Goal: Transaction & Acquisition: Purchase product/service

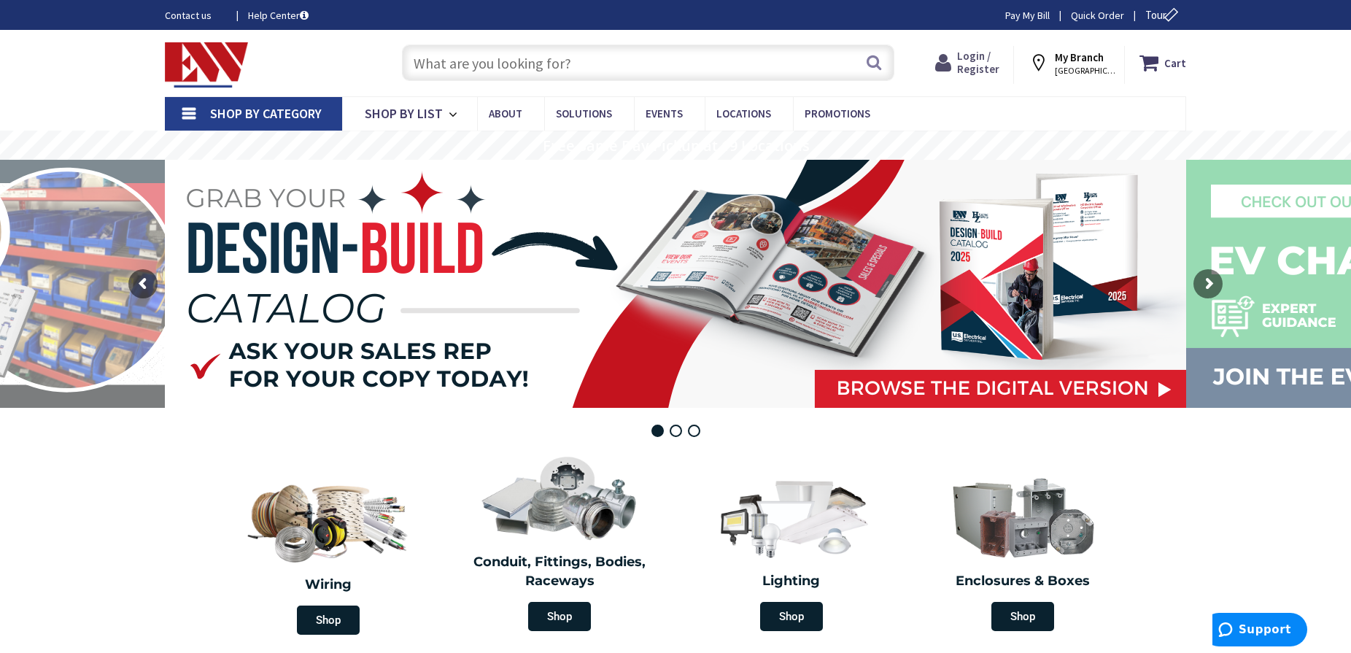
click at [978, 54] on span "Login / Register" at bounding box center [978, 62] width 42 height 27
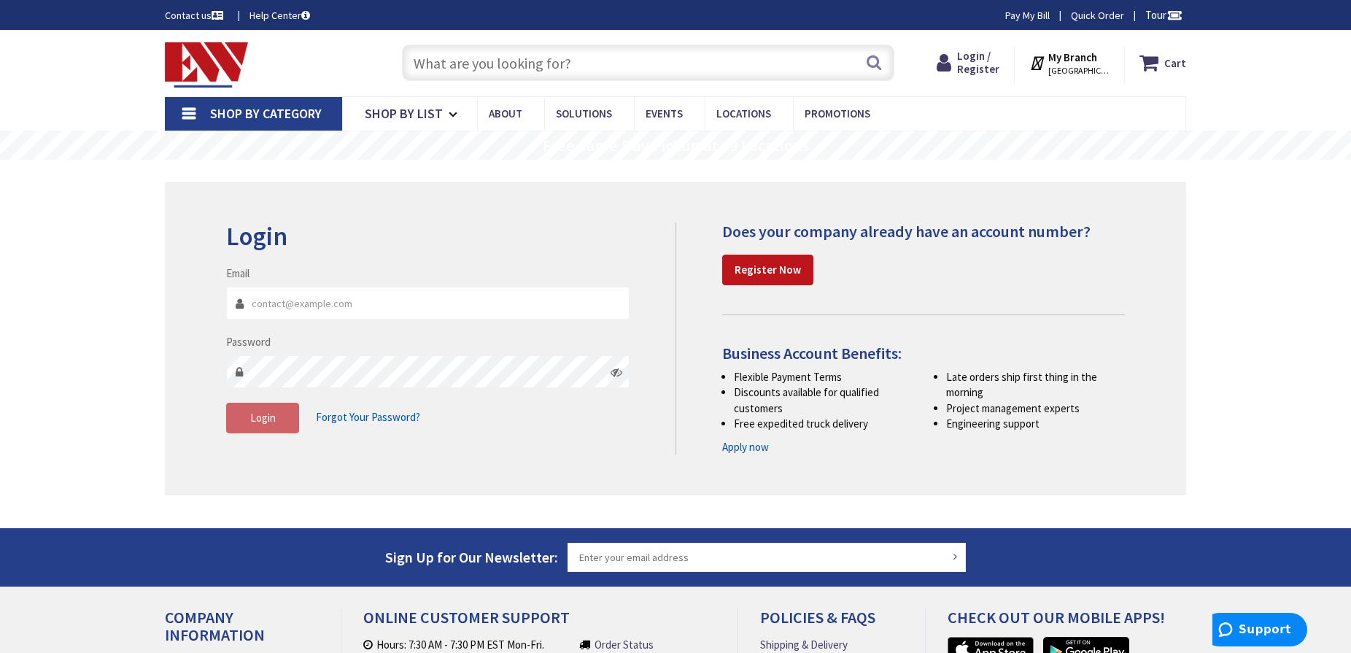
click at [617, 373] on icon at bounding box center [617, 372] width 12 height 12
click at [257, 301] on input "Email" at bounding box center [427, 303] width 403 height 33
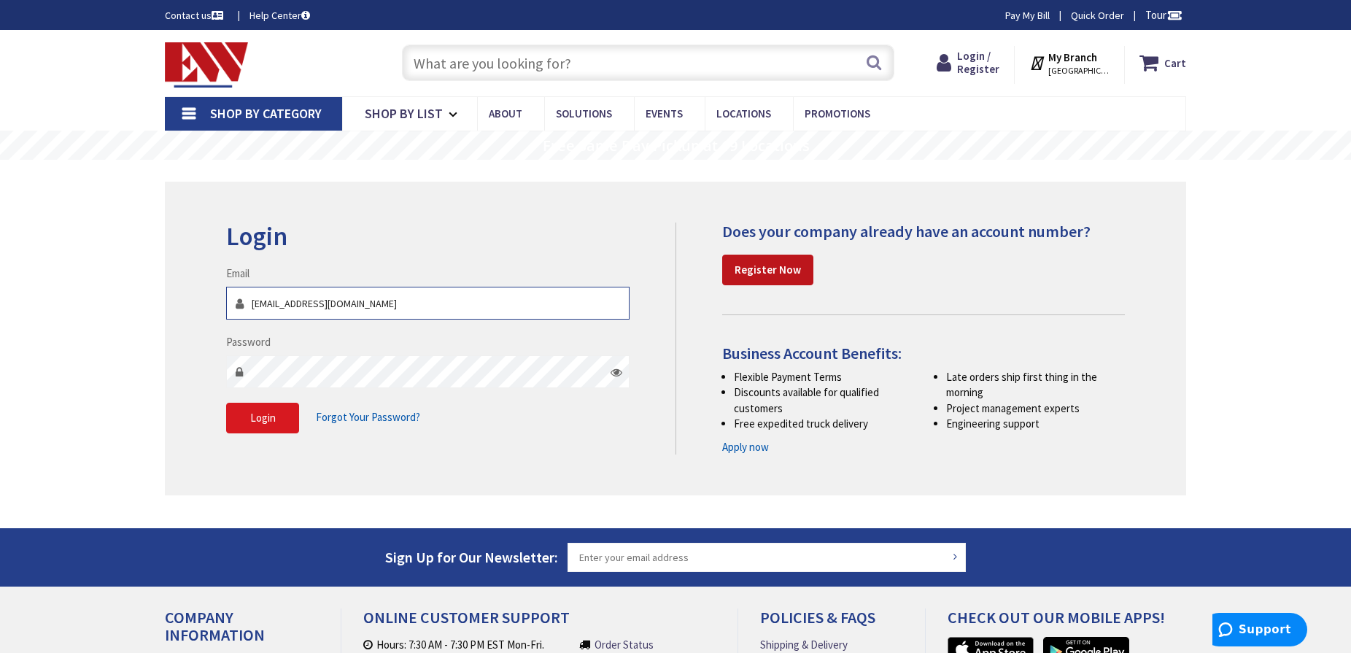
type input "[EMAIL_ADDRESS][DOMAIN_NAME]"
click at [254, 419] on span "Login" at bounding box center [263, 418] width 26 height 14
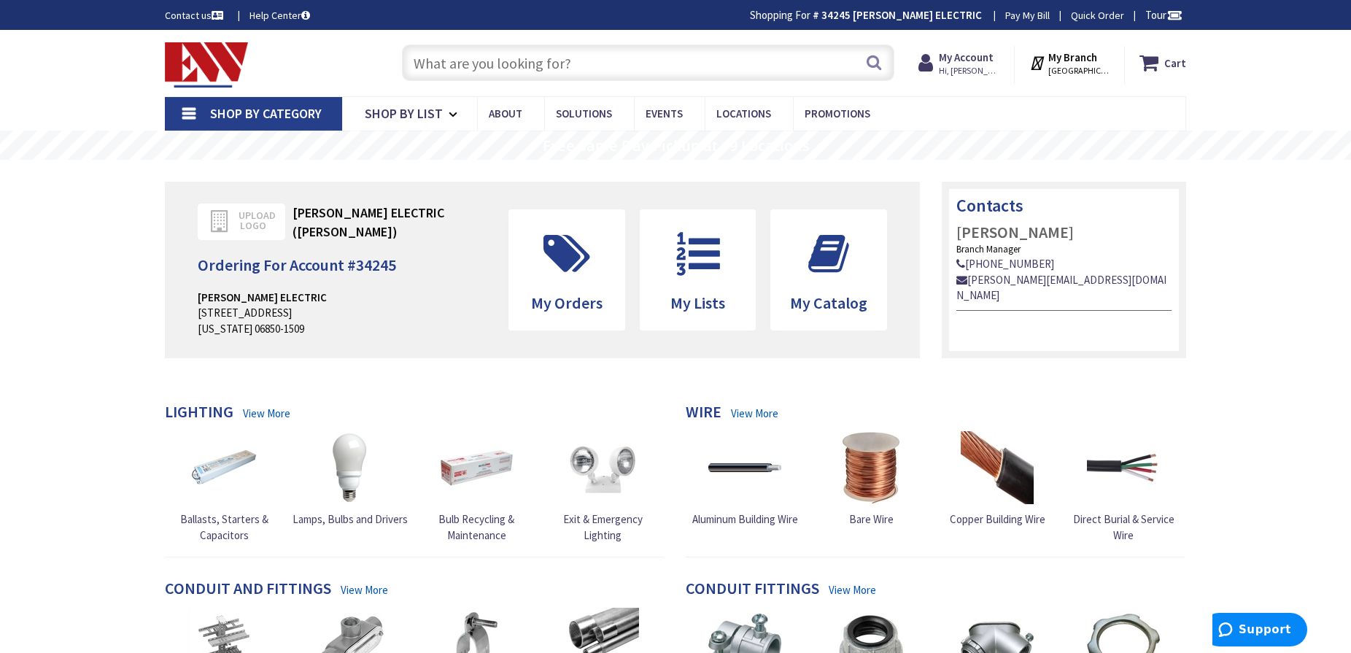
click at [433, 66] on input "text" at bounding box center [648, 63] width 492 height 36
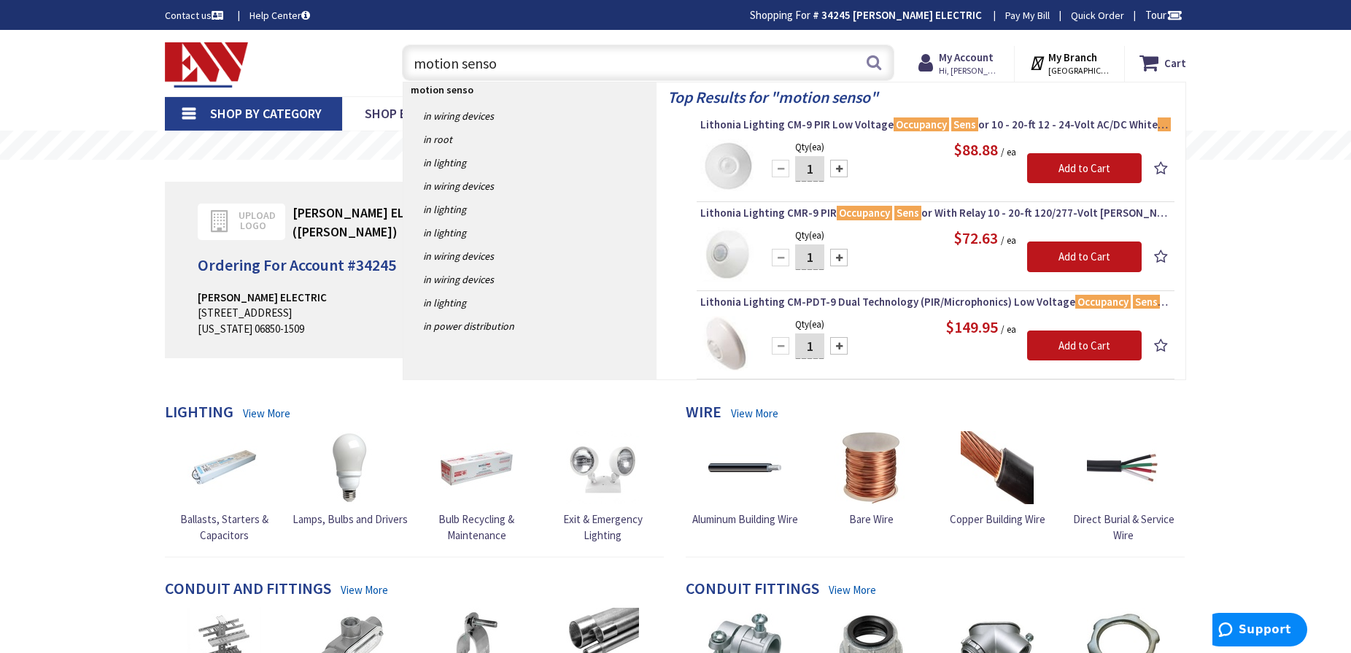
type input "motion sensor"
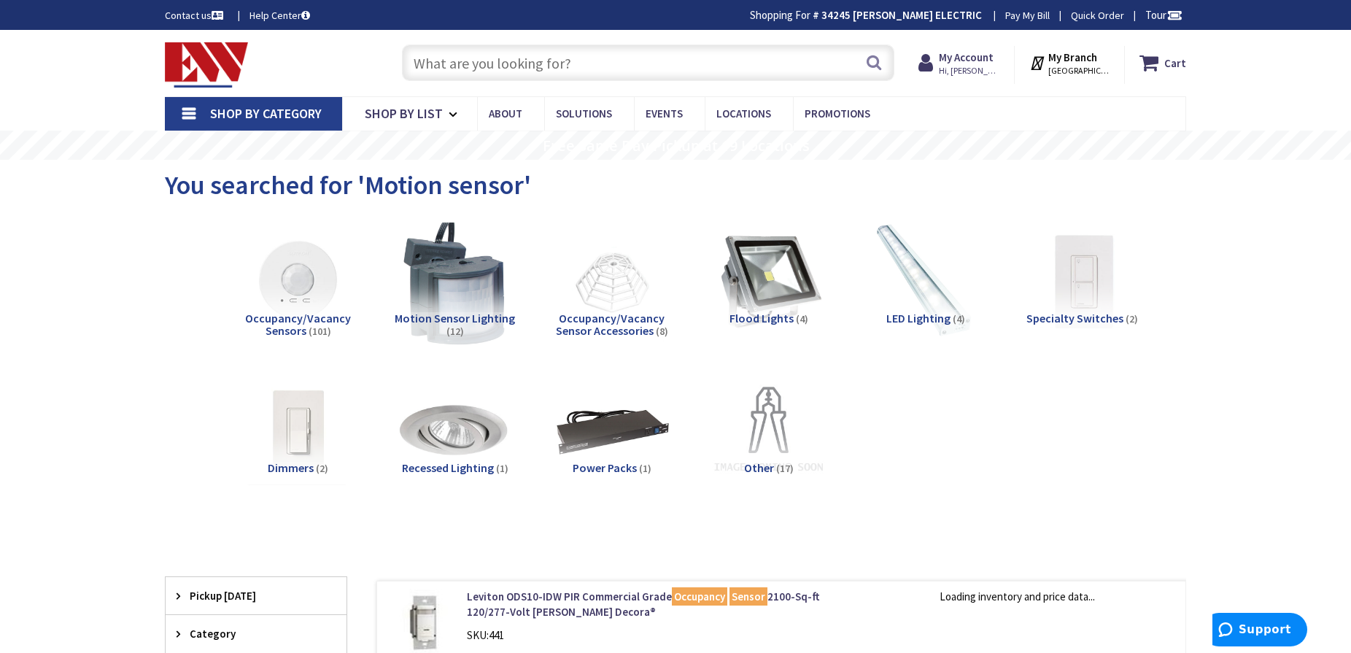
click at [456, 305] on img at bounding box center [455, 281] width 132 height 132
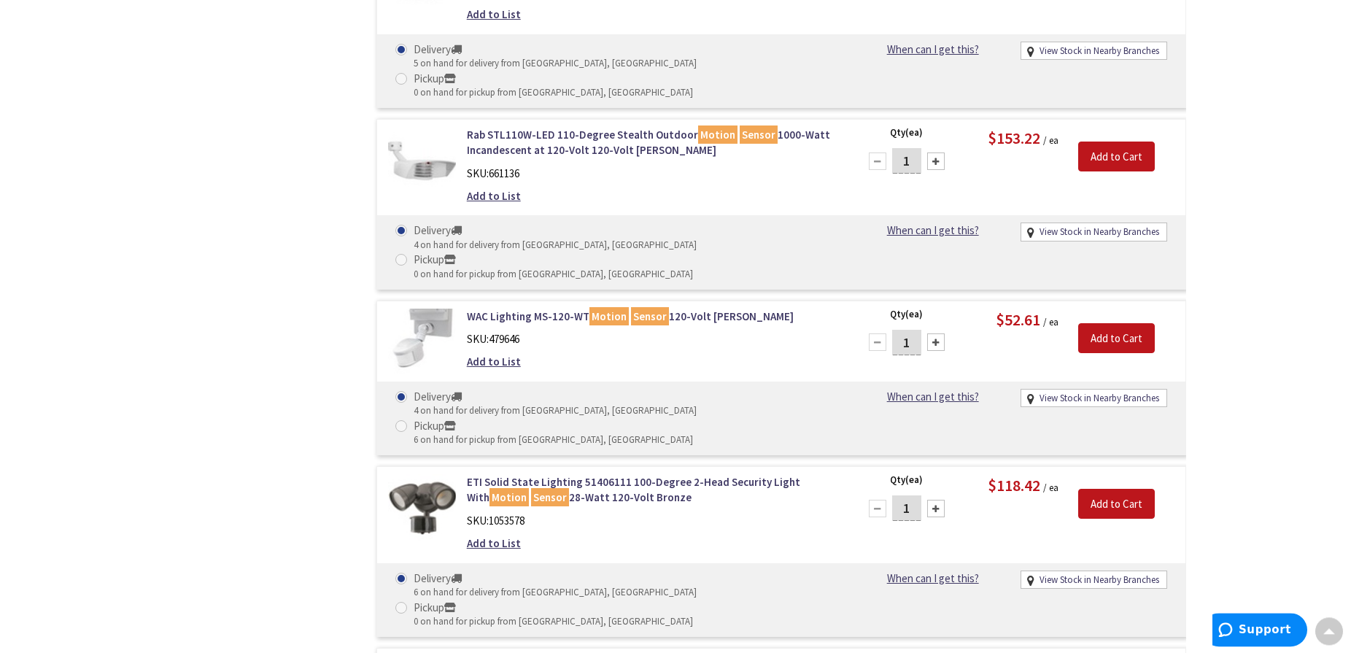
scroll to position [997, 0]
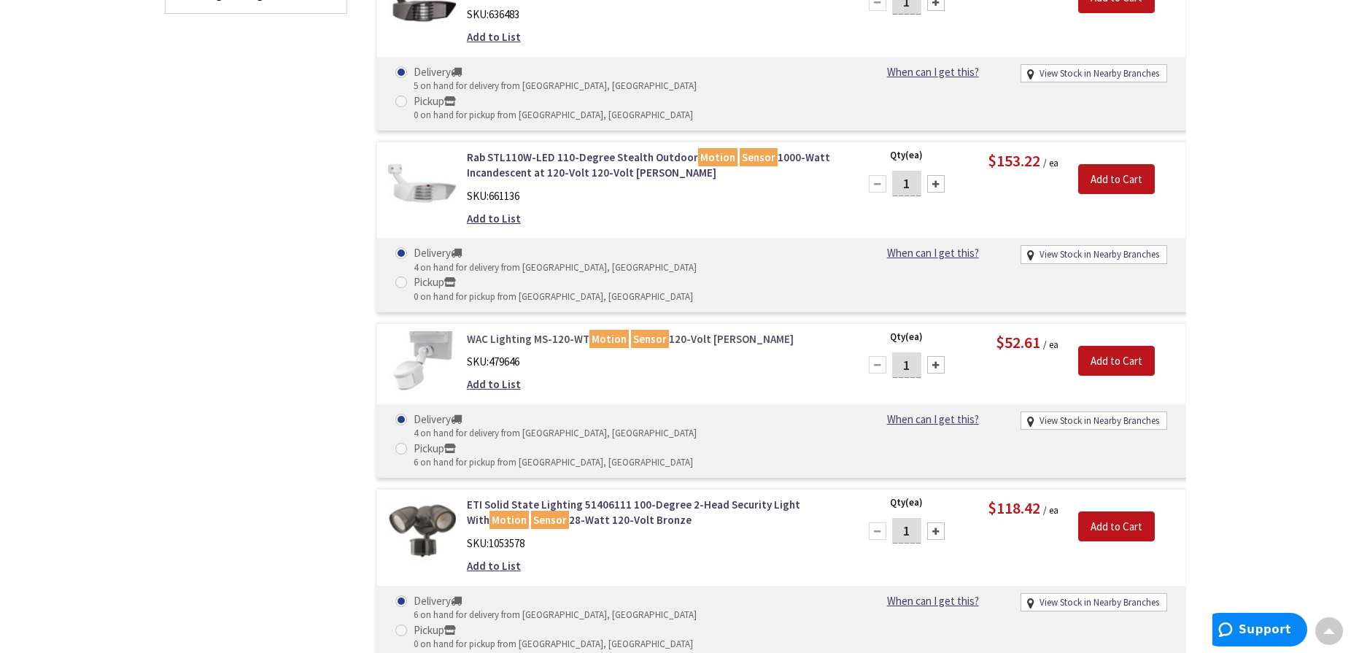
click at [544, 331] on link "WAC Lighting MS-120-WT Motion Sensor 120-Volt AC White" at bounding box center [652, 338] width 371 height 15
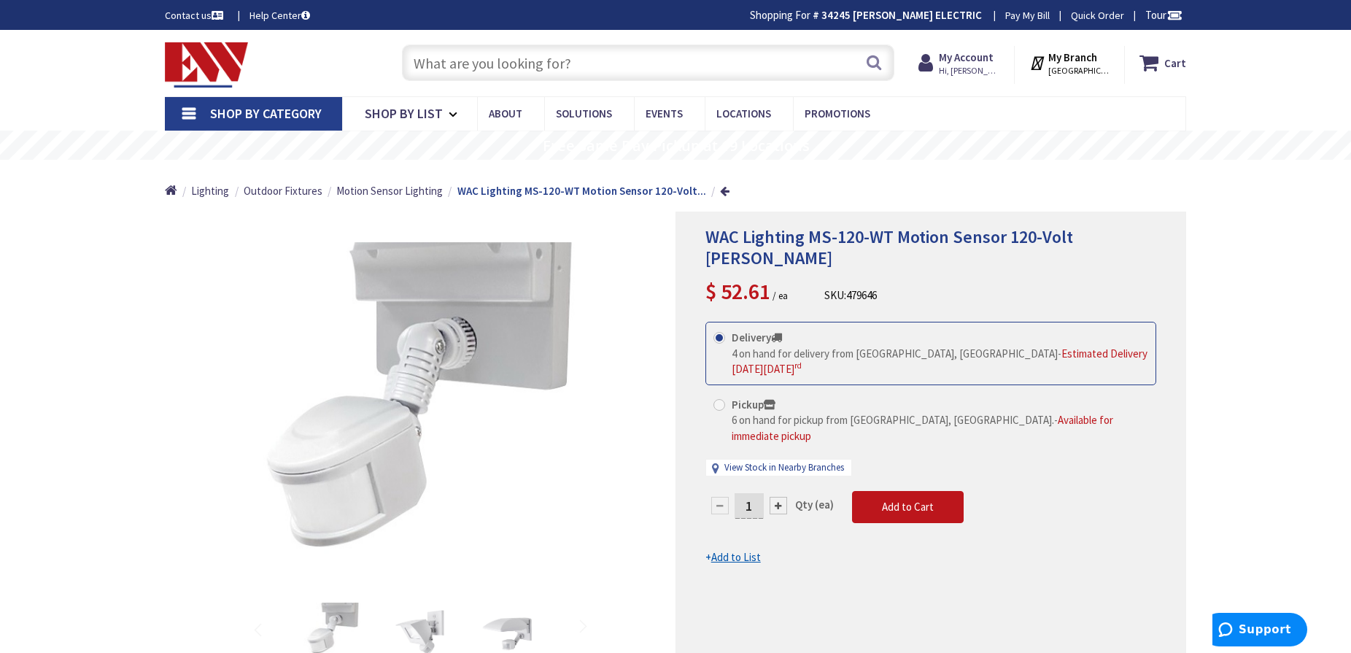
click at [719, 399] on span at bounding box center [720, 405] width 12 height 12
click at [719, 400] on input "Pickup 6 on hand for pickup from Norwalk, CT. - Available for immediate pickup" at bounding box center [721, 404] width 9 height 9
radio input "true"
